Goal: Task Accomplishment & Management: Use online tool/utility

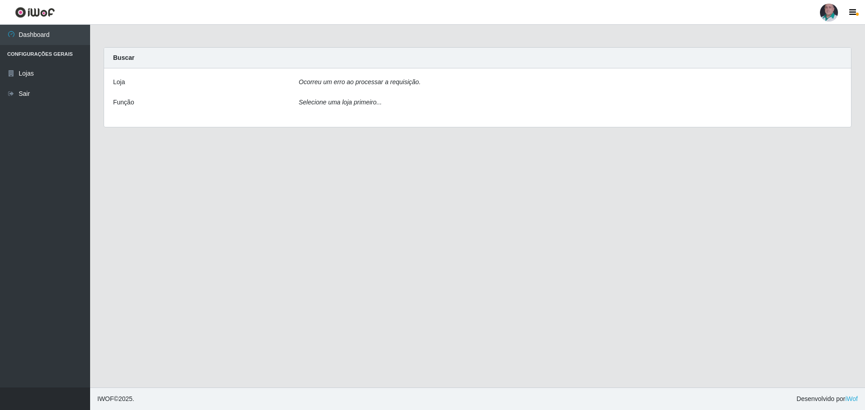
click at [399, 84] on icon "Ocorreu um erro ao processar a requisição." at bounding box center [360, 81] width 122 height 7
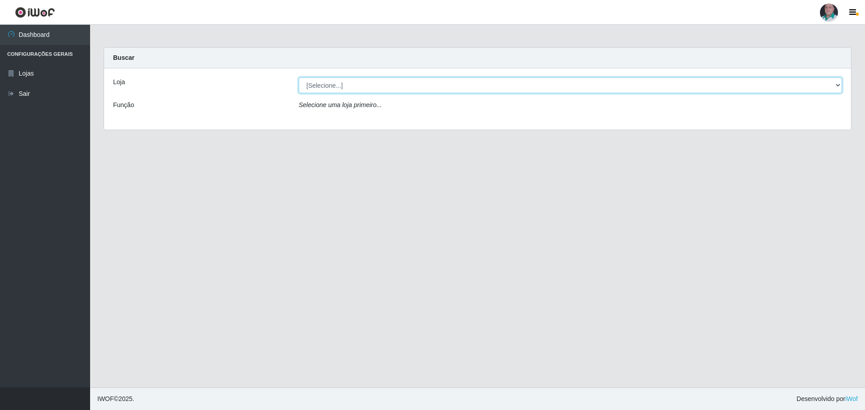
click at [462, 82] on select "[Selecione...] Mar Vermelho - Loja 05" at bounding box center [570, 85] width 543 height 16
select select "252"
click at [299, 77] on select "[Selecione...] Mar Vermelho - Loja 05" at bounding box center [570, 85] width 543 height 16
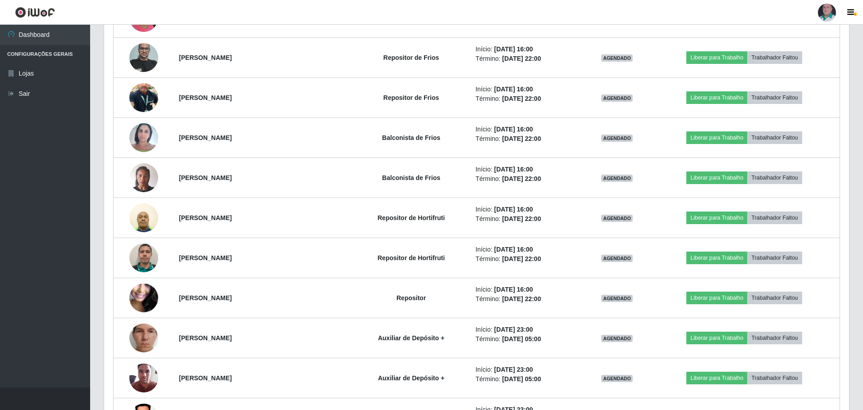
scroll to position [1216, 0]
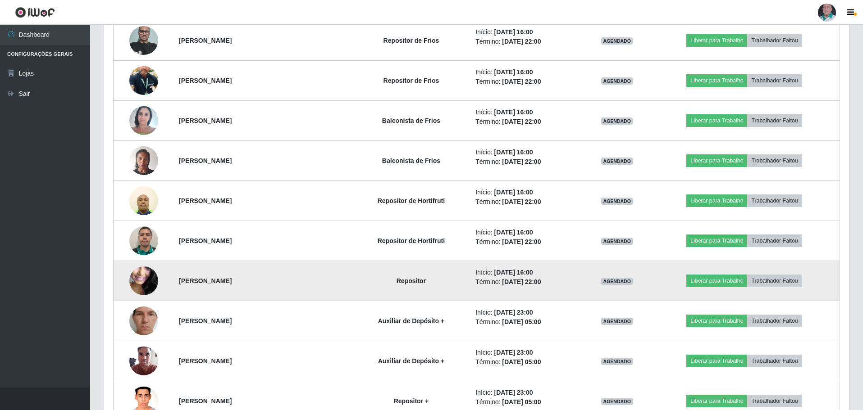
click at [147, 284] on img at bounding box center [143, 281] width 29 height 64
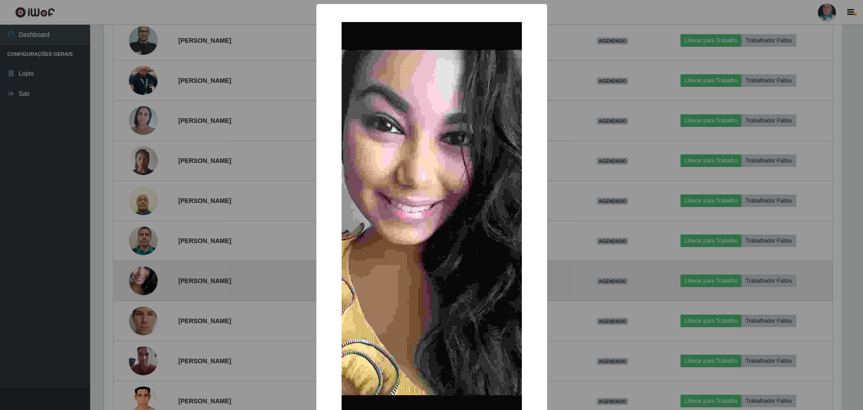
scroll to position [187, 740]
click at [147, 284] on div "× OK Cancel" at bounding box center [432, 205] width 865 height 410
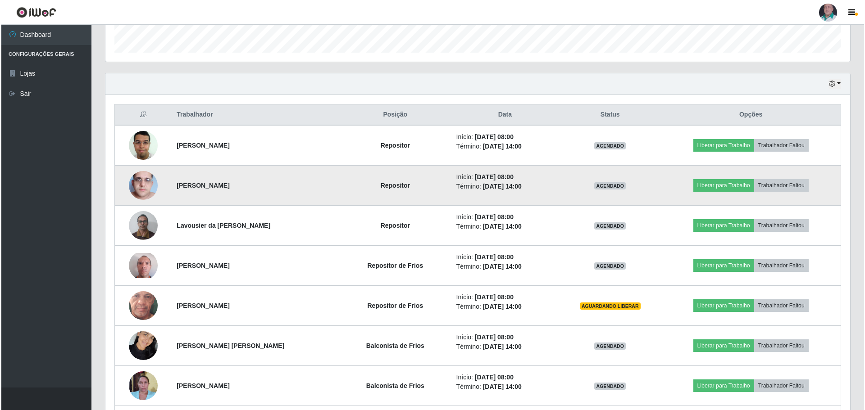
scroll to position [270, 0]
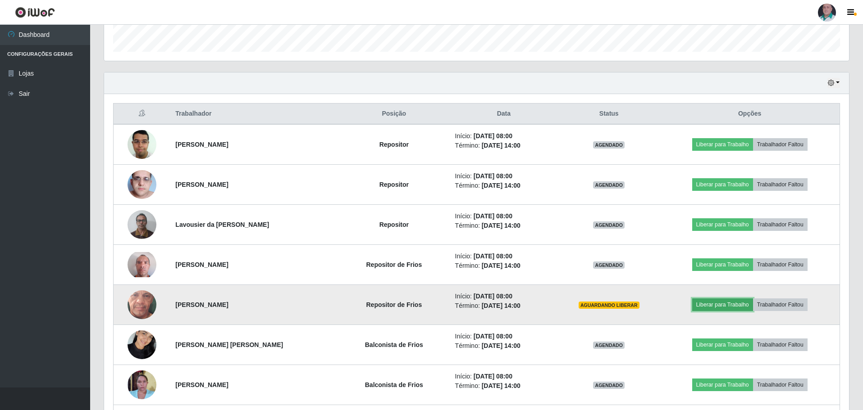
click at [737, 305] on button "Liberar para Trabalho" at bounding box center [722, 305] width 61 height 13
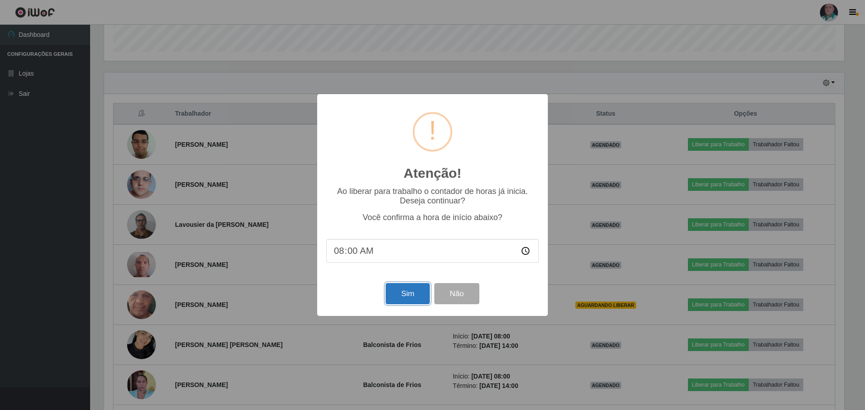
click at [407, 298] on button "Sim" at bounding box center [408, 293] width 44 height 21
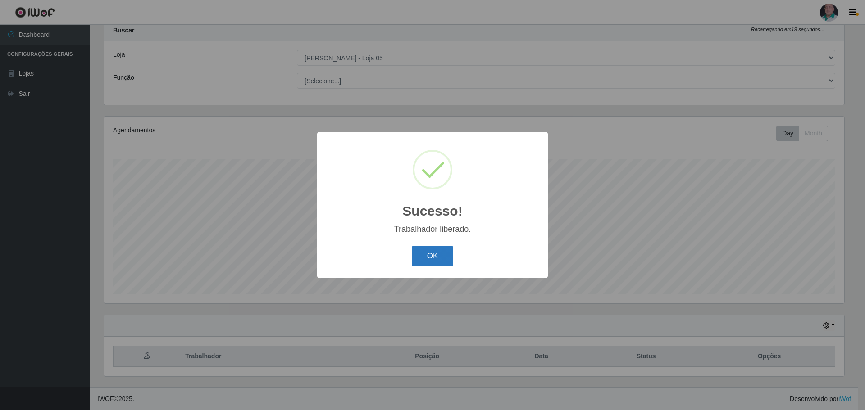
click at [439, 260] on button "OK" at bounding box center [433, 256] width 42 height 21
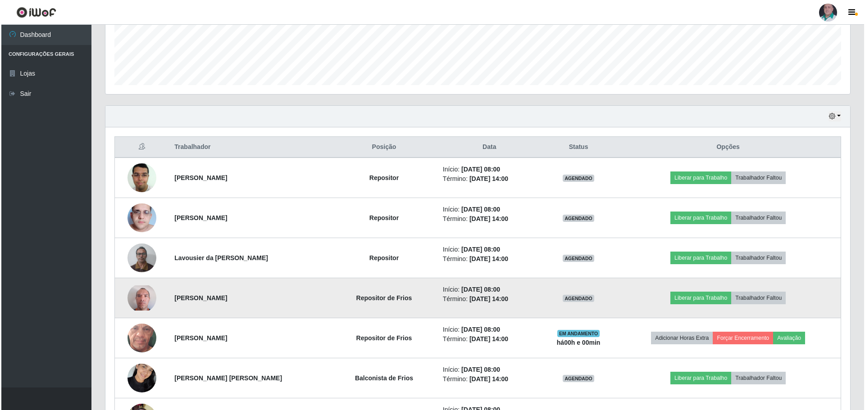
scroll to position [253, 0]
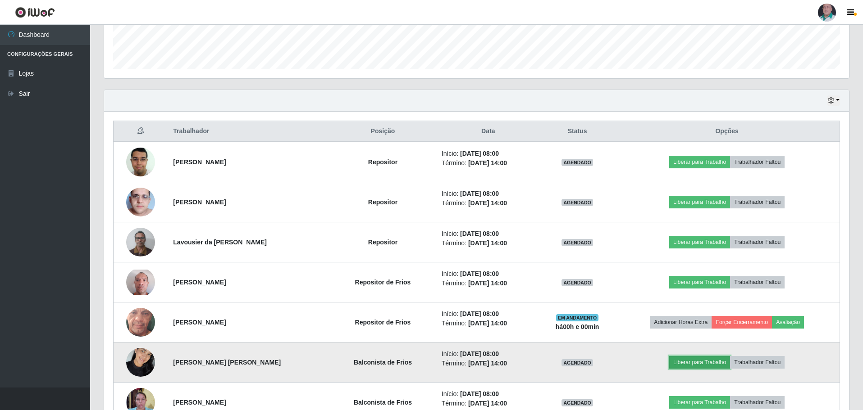
click at [720, 360] on button "Liberar para Trabalho" at bounding box center [699, 362] width 61 height 13
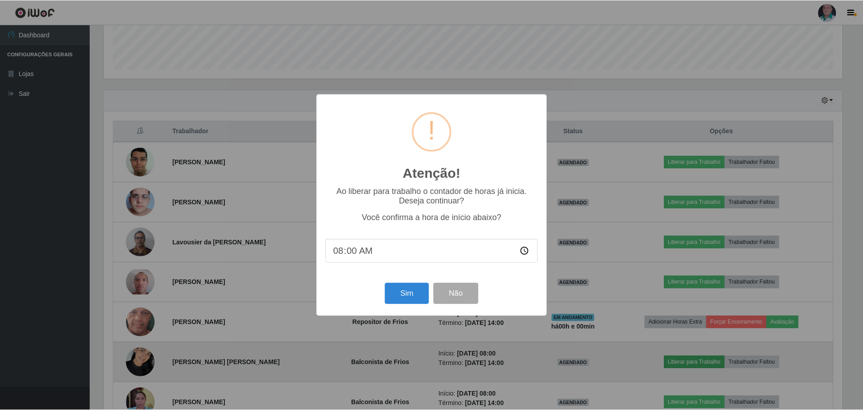
scroll to position [187, 740]
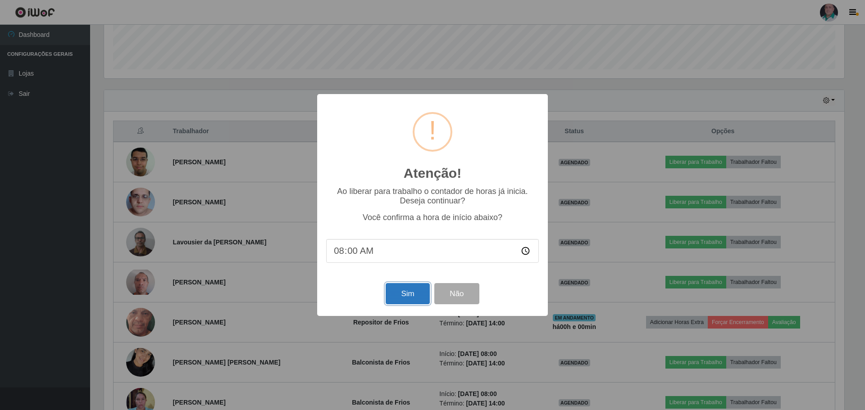
click at [397, 288] on button "Sim" at bounding box center [408, 293] width 44 height 21
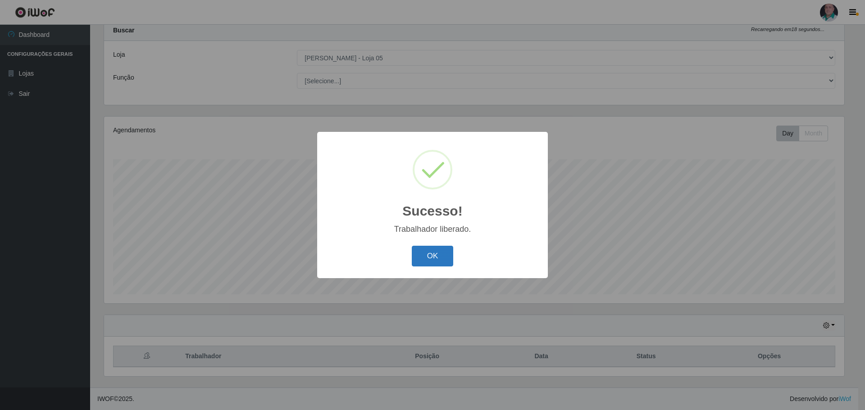
click at [445, 262] on button "OK" at bounding box center [433, 256] width 42 height 21
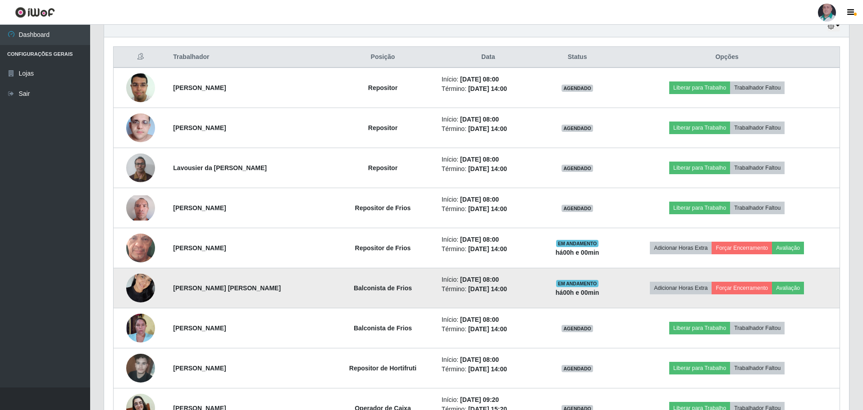
scroll to position [343, 0]
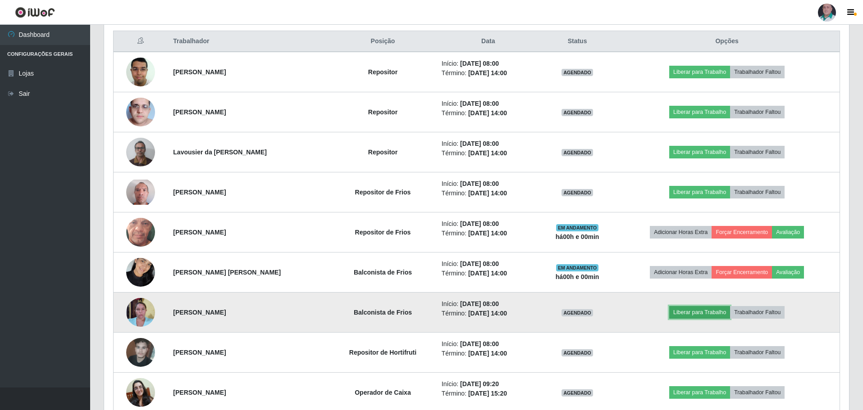
click at [713, 314] on button "Liberar para Trabalho" at bounding box center [699, 312] width 61 height 13
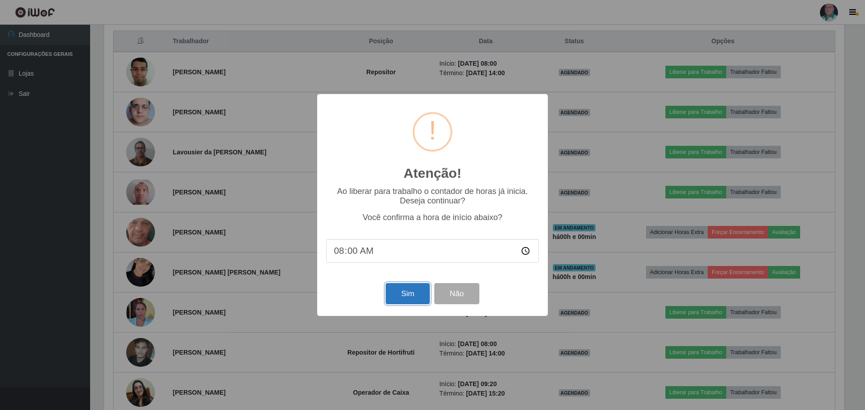
click at [416, 295] on button "Sim" at bounding box center [408, 293] width 44 height 21
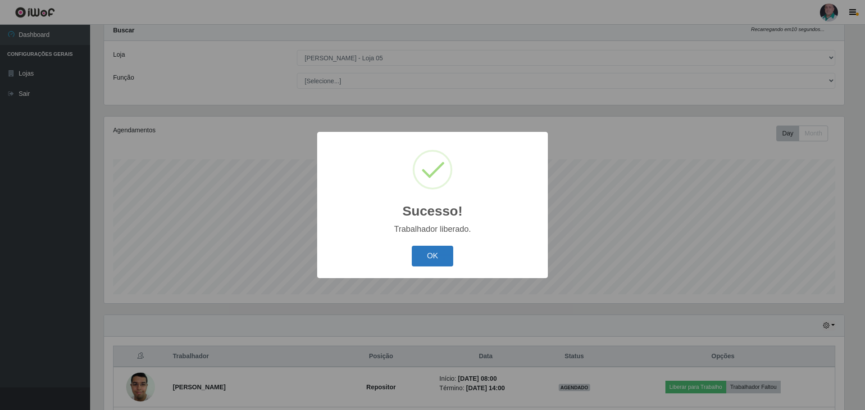
click at [433, 254] on button "OK" at bounding box center [433, 256] width 42 height 21
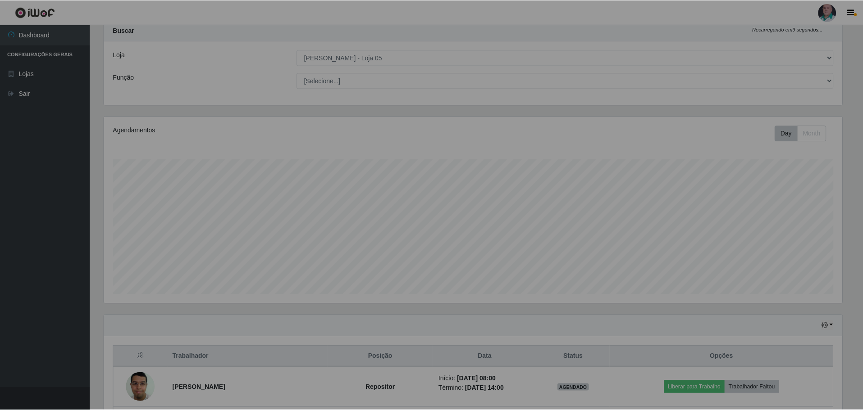
scroll to position [0, 0]
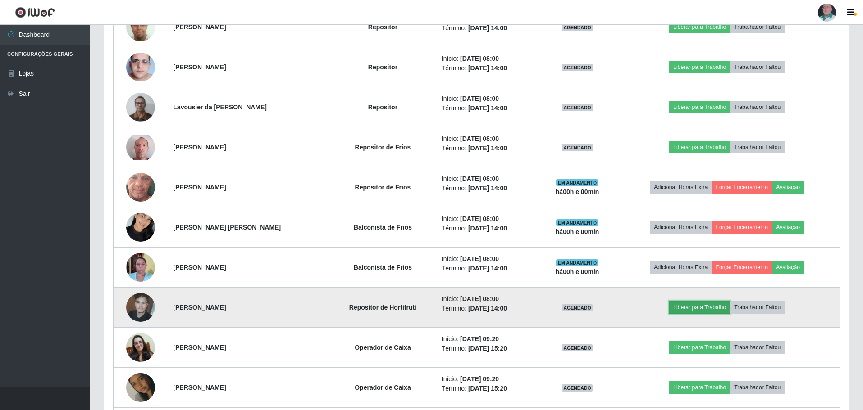
click at [697, 308] on button "Liberar para Trabalho" at bounding box center [699, 307] width 61 height 13
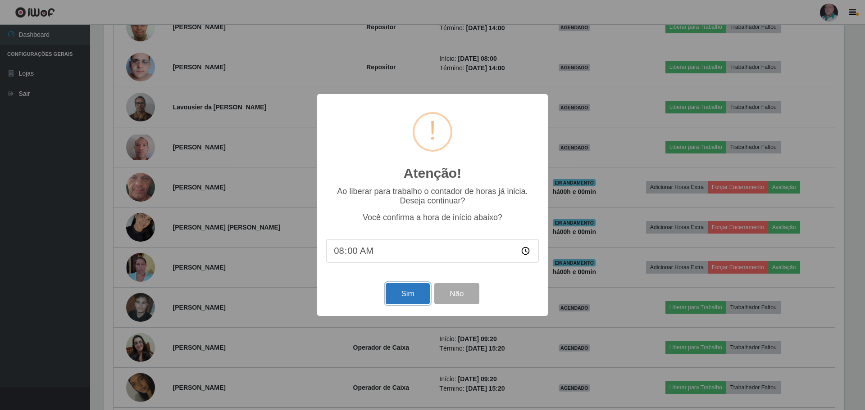
click at [416, 298] on button "Sim" at bounding box center [408, 293] width 44 height 21
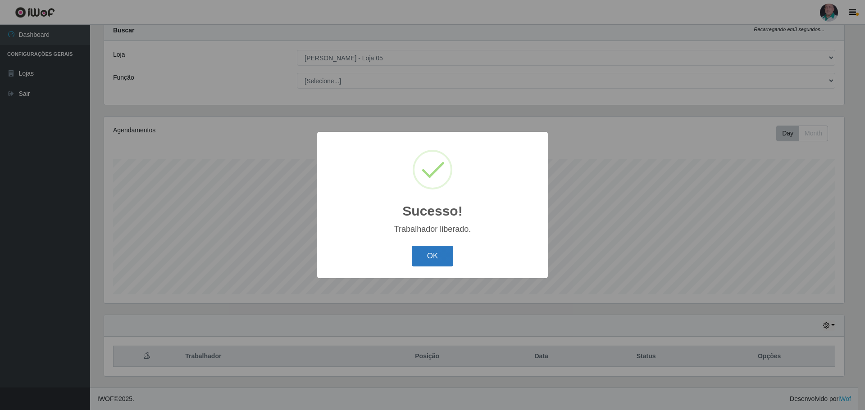
click at [430, 256] on button "OK" at bounding box center [433, 256] width 42 height 21
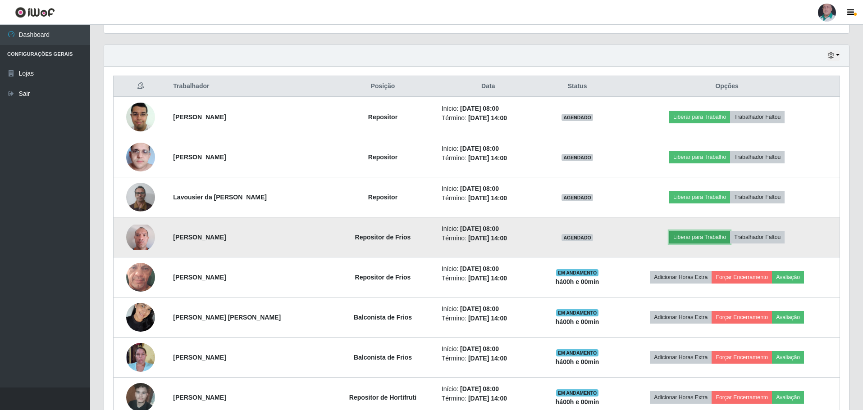
click at [699, 241] on button "Liberar para Trabalho" at bounding box center [699, 237] width 61 height 13
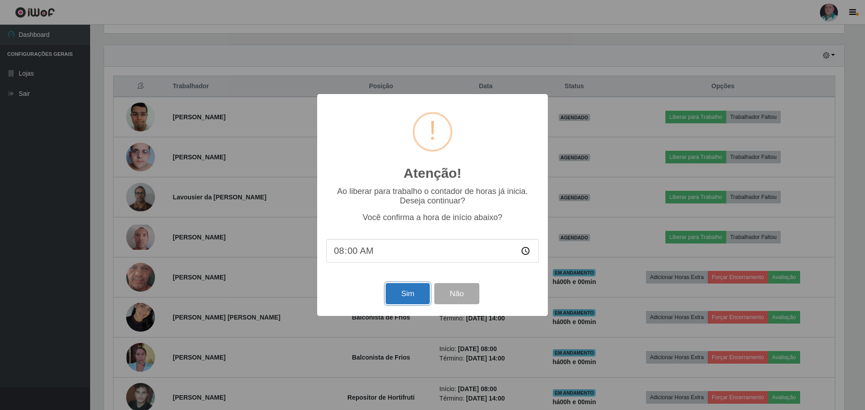
click at [407, 300] on button "Sim" at bounding box center [408, 293] width 44 height 21
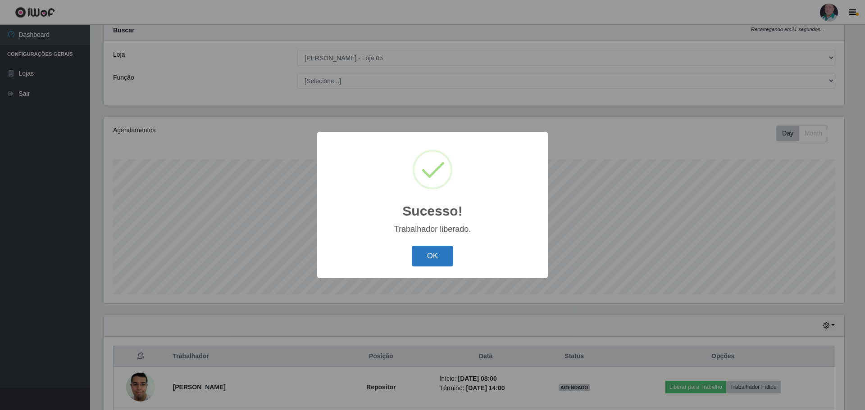
click at [428, 257] on button "OK" at bounding box center [433, 256] width 42 height 21
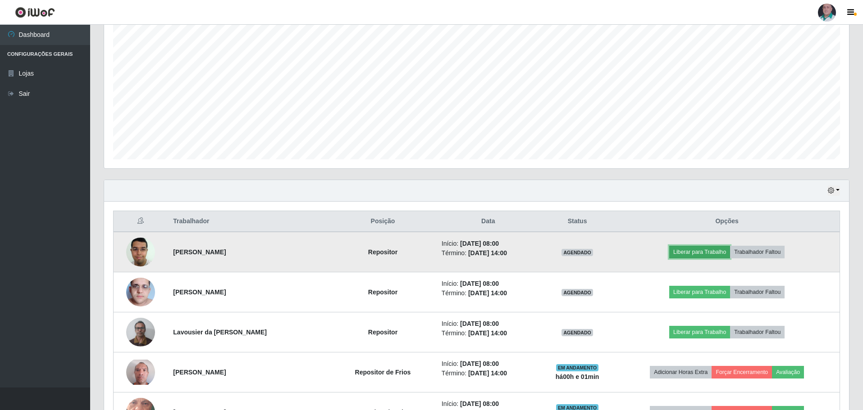
click at [706, 255] on button "Liberar para Trabalho" at bounding box center [699, 252] width 61 height 13
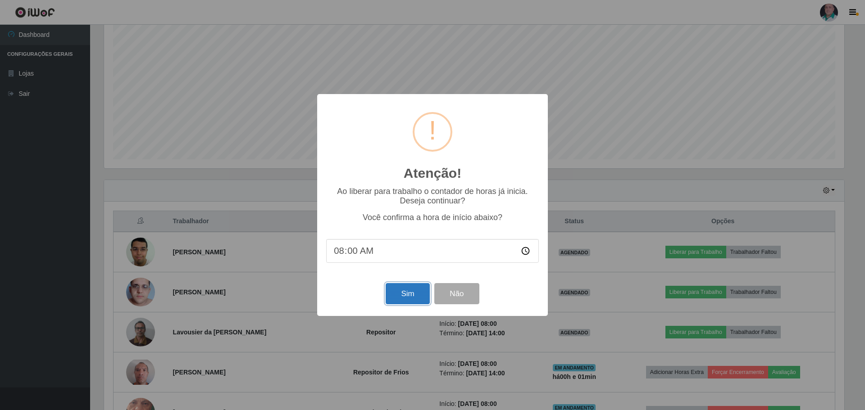
click at [417, 298] on button "Sim" at bounding box center [408, 293] width 44 height 21
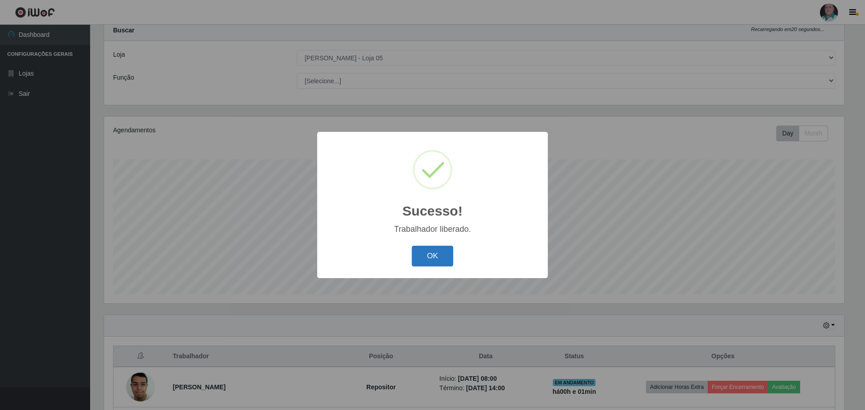
click at [437, 258] on button "OK" at bounding box center [433, 256] width 42 height 21
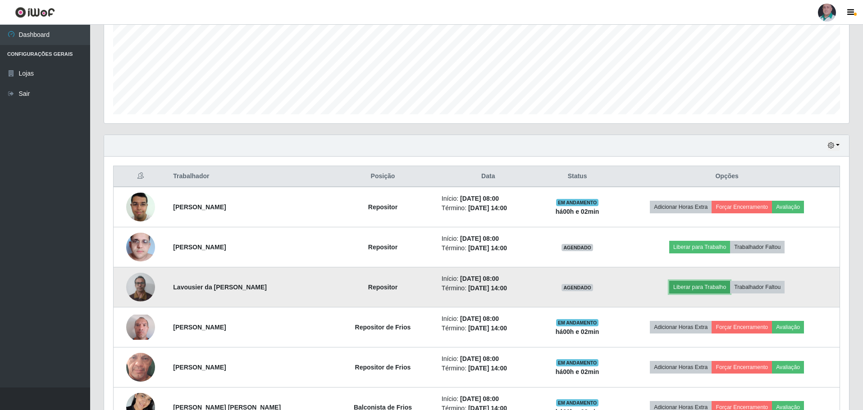
click at [694, 286] on button "Liberar para Trabalho" at bounding box center [699, 287] width 61 height 13
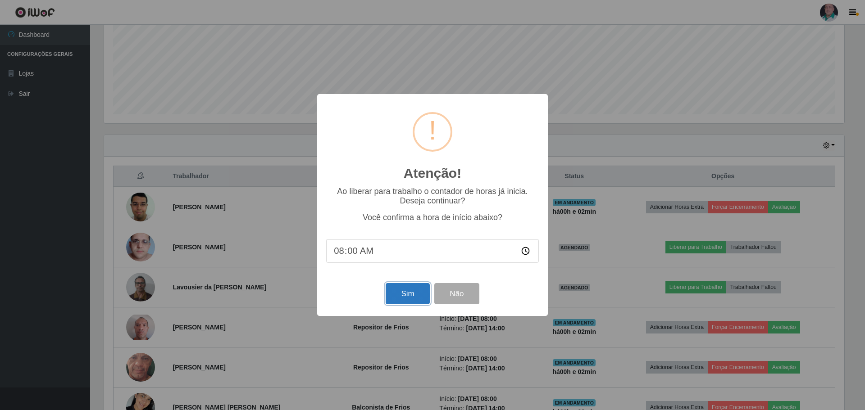
click at [405, 293] on button "Sim" at bounding box center [408, 293] width 44 height 21
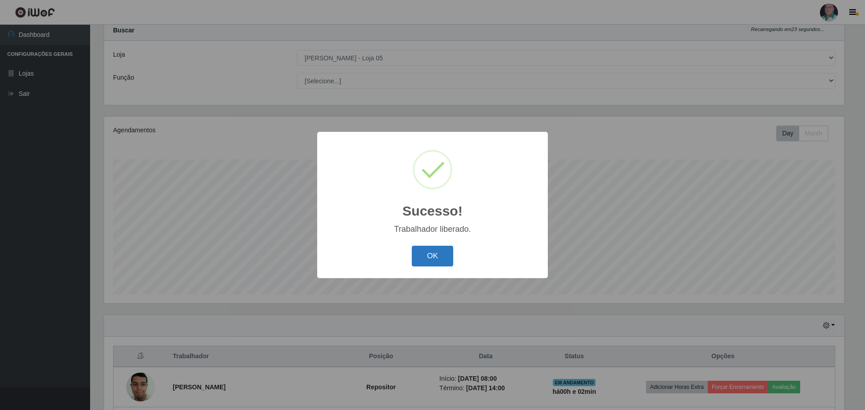
click at [437, 257] on button "OK" at bounding box center [433, 256] width 42 height 21
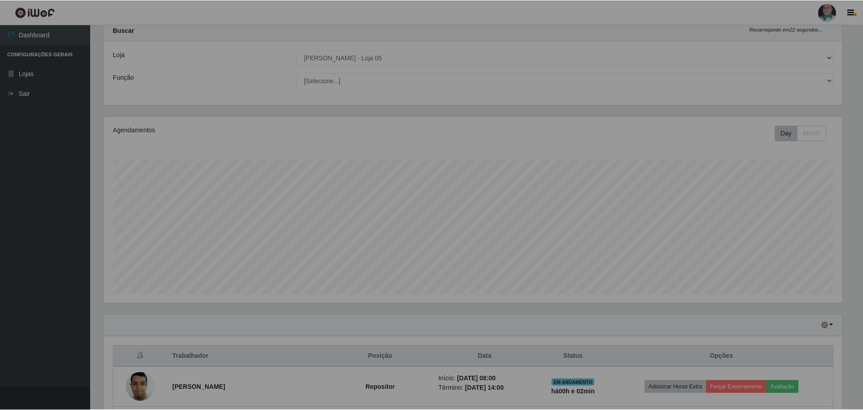
scroll to position [187, 745]
